Goal: Task Accomplishment & Management: Manage account settings

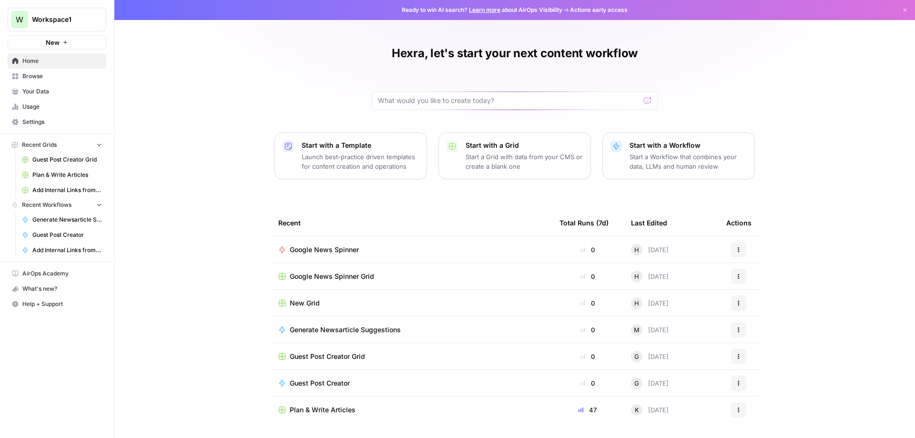
scroll to position [0, 0]
click at [36, 119] on span "Settings" at bounding box center [62, 122] width 80 height 9
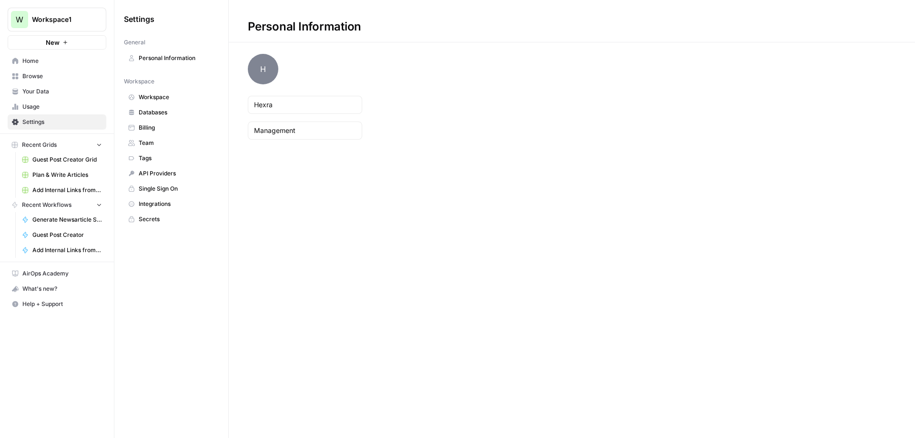
click at [155, 138] on link "Team" at bounding box center [171, 142] width 95 height 15
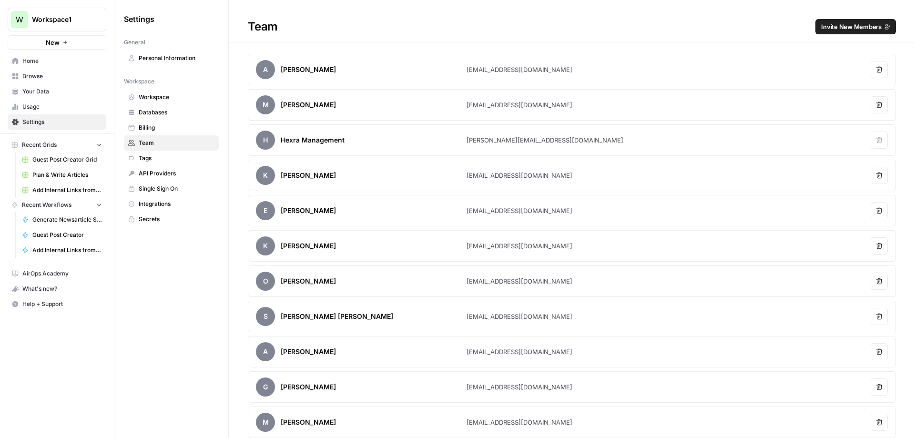
click at [189, 60] on span "Personal Information" at bounding box center [177, 58] width 76 height 9
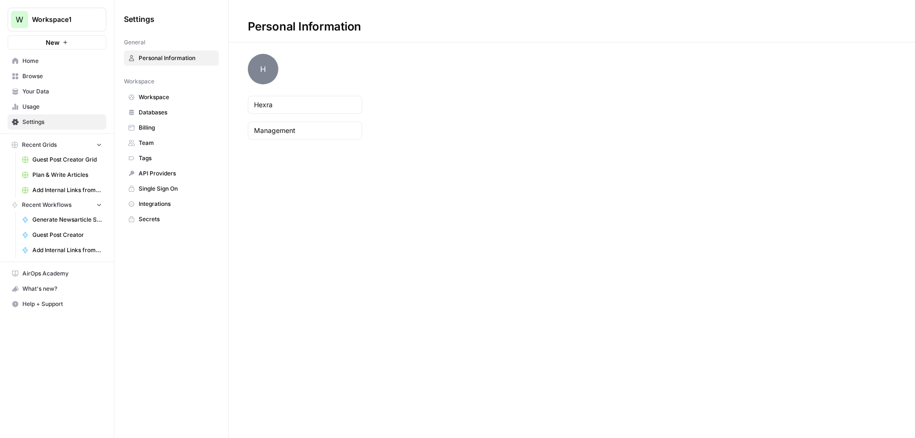
click at [98, 20] on icon "Workspace: Workspace1" at bounding box center [98, 20] width 10 height 10
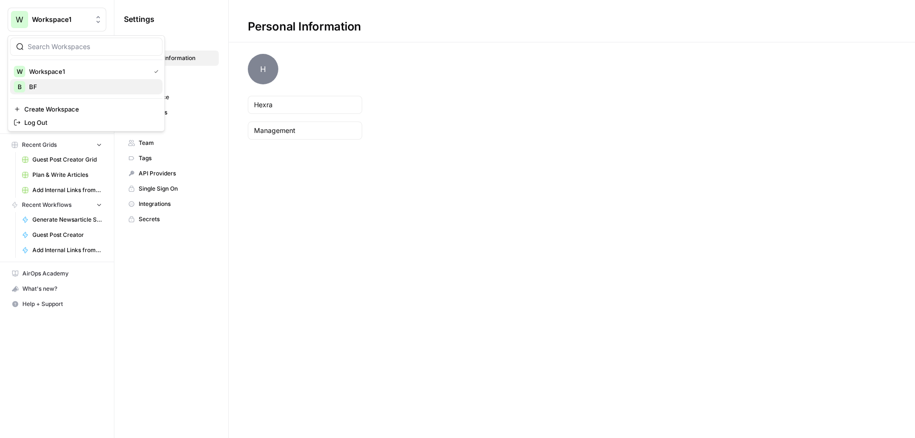
click at [67, 88] on span "BF" at bounding box center [92, 87] width 126 height 10
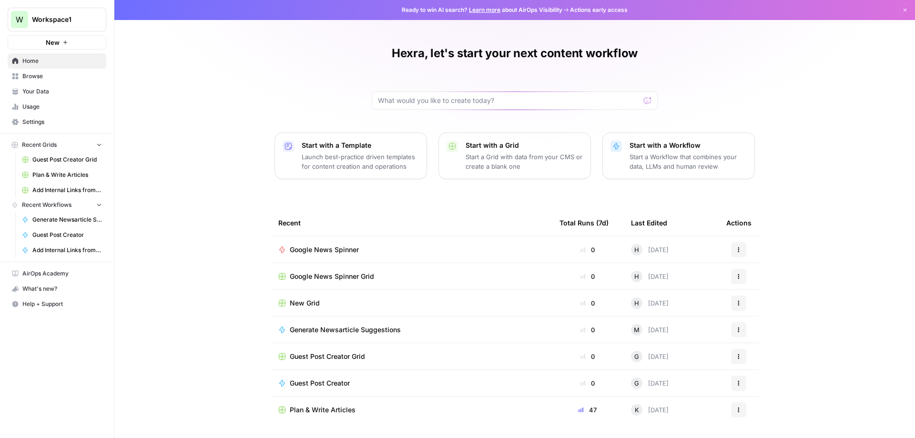
click at [50, 120] on span "Settings" at bounding box center [62, 122] width 80 height 9
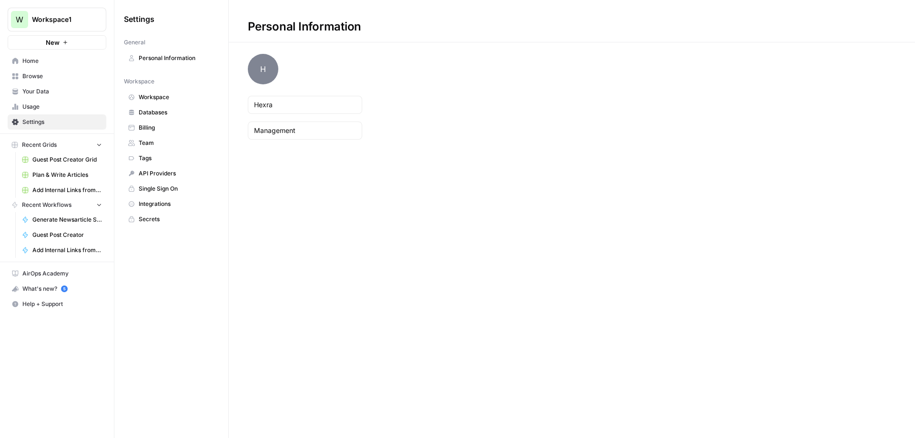
click at [167, 126] on span "Billing" at bounding box center [177, 127] width 76 height 9
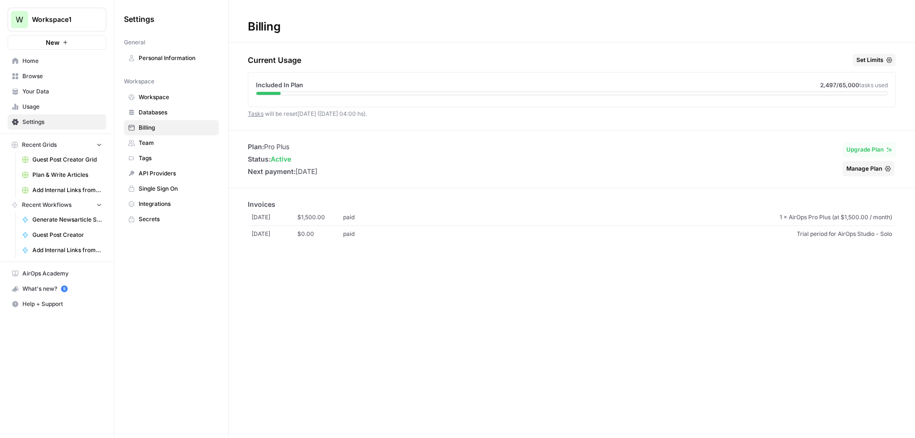
click at [69, 15] on span "Workspace1" at bounding box center [61, 20] width 58 height 10
click at [52, 125] on span "Log Out" at bounding box center [89, 123] width 131 height 10
